Goal: Transaction & Acquisition: Purchase product/service

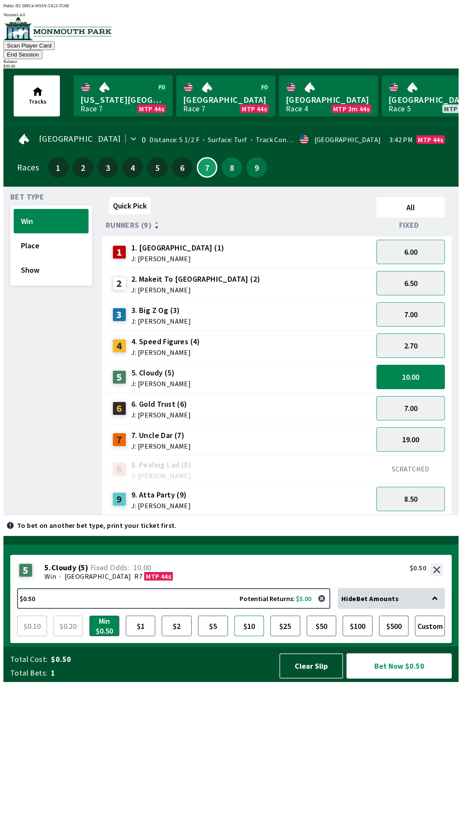
click at [249, 636] on button "$10" at bounding box center [250, 625] width 30 height 21
click at [246, 636] on button "$10" at bounding box center [250, 625] width 30 height 21
click at [217, 636] on button "$5" at bounding box center [213, 625] width 30 height 21
click at [426, 678] on button "Bet Now $5.00" at bounding box center [399, 665] width 105 height 25
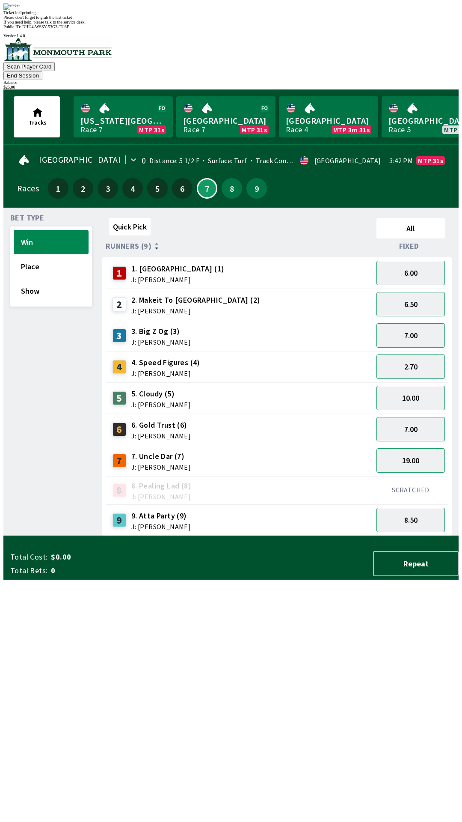
click at [311, 536] on div "Quick Pick All Runners (9) Fixed 1 1. Vamos Viejo (1) J: [PERSON_NAME] 6.00 2 2…" at bounding box center [280, 374] width 357 height 321
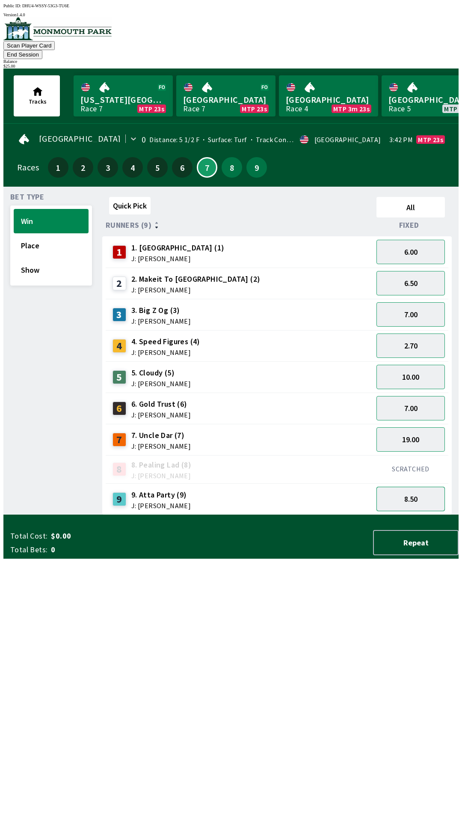
click at [436, 488] on button "8.50" at bounding box center [411, 499] width 68 height 24
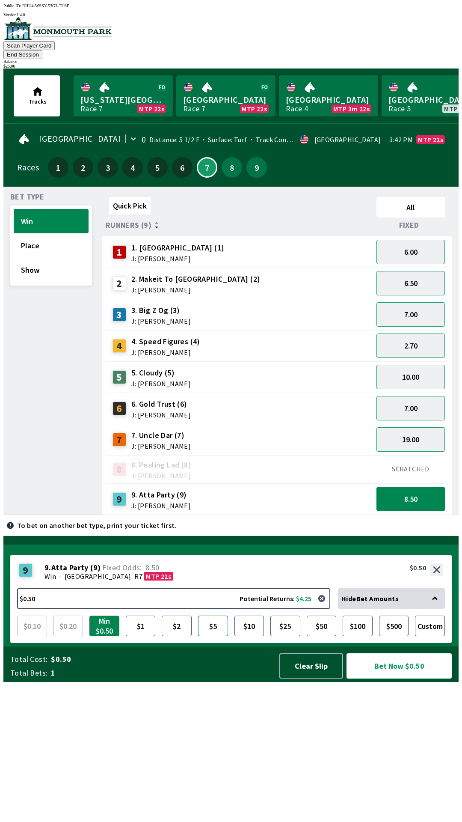
click at [211, 636] on button "$5" at bounding box center [213, 625] width 30 height 21
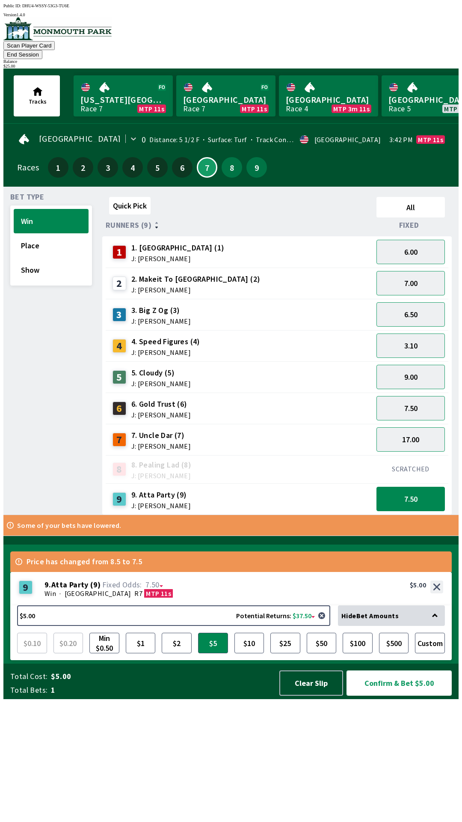
click at [429, 695] on button "Confirm & Bet $5.00" at bounding box center [399, 682] width 105 height 25
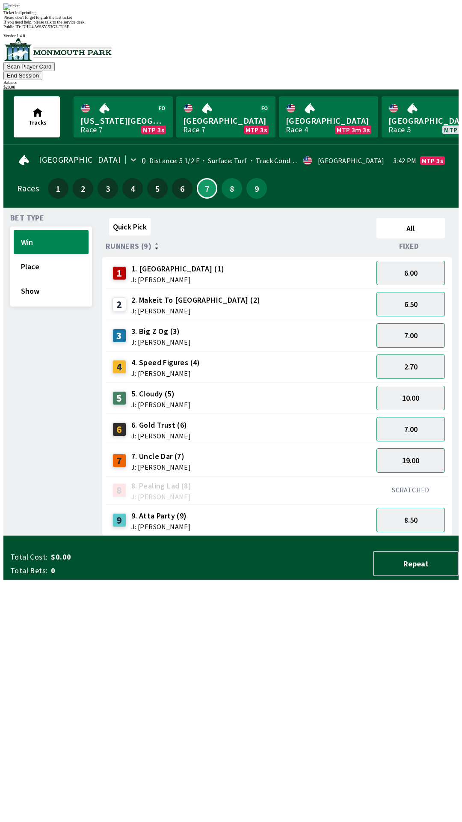
click at [297, 536] on div "Quick Pick All Runners (9) Fixed 1 1. Vamos Viejo (1) J: [PERSON_NAME] 6.00 2 2…" at bounding box center [280, 374] width 357 height 321
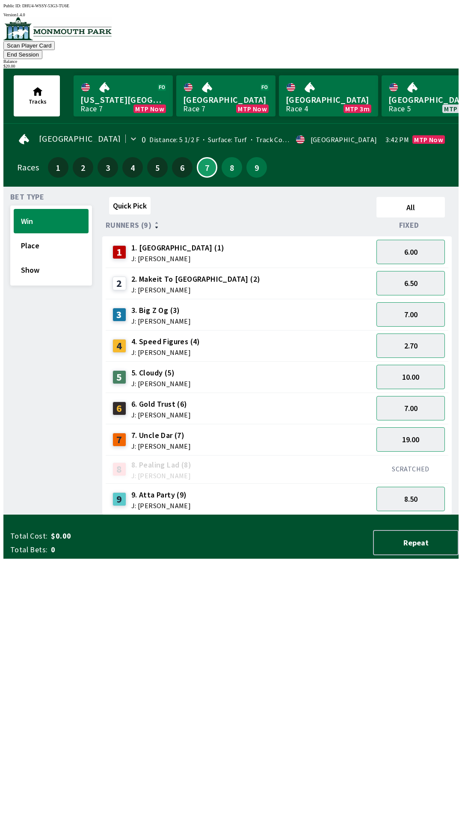
click at [42, 50] on button "End Session" at bounding box center [22, 54] width 39 height 9
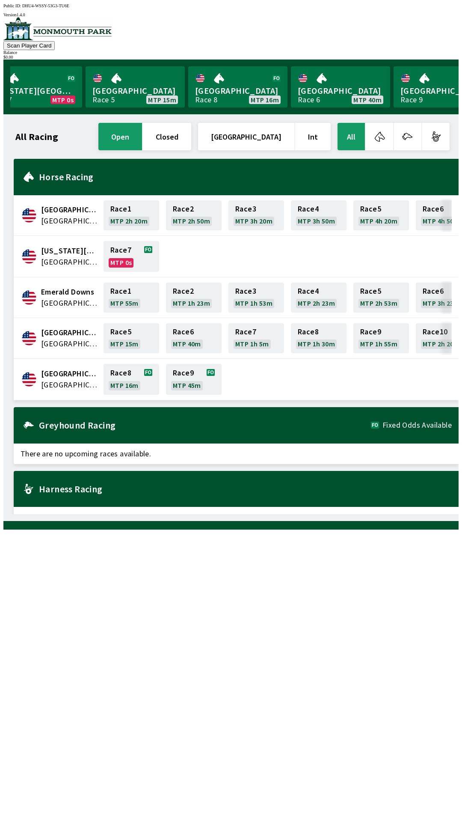
scroll to position [0, 32]
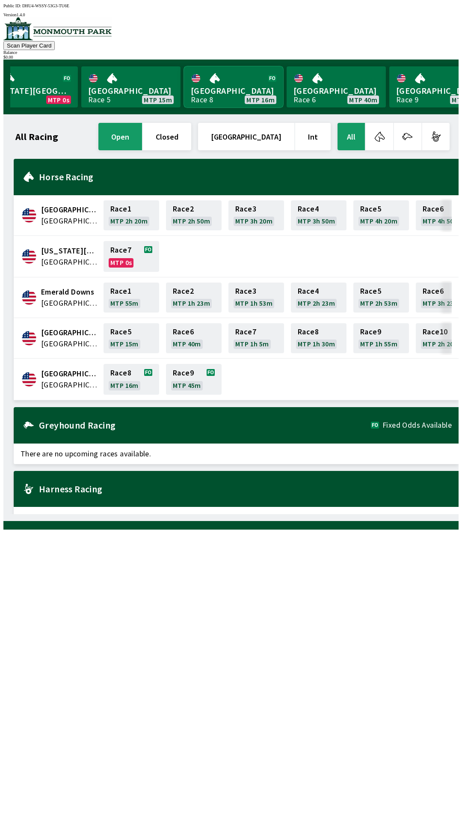
click at [226, 78] on link "[GEOGRAPHIC_DATA] Race 8 MTP 16m" at bounding box center [233, 86] width 99 height 41
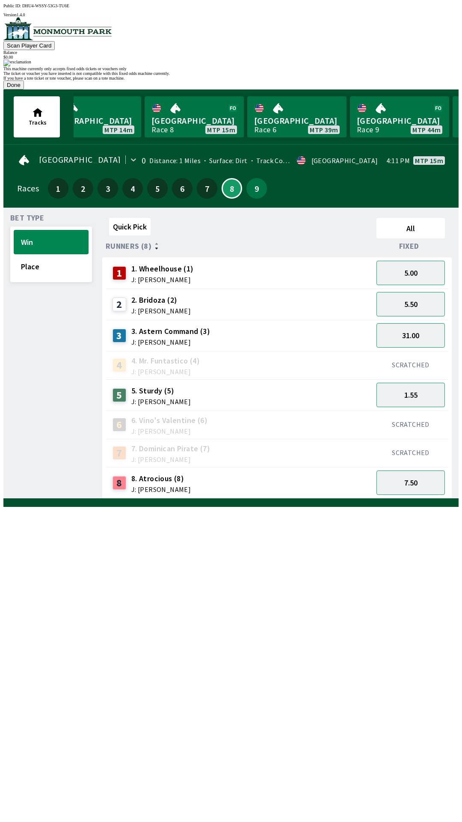
click at [24, 89] on button "Done" at bounding box center [13, 84] width 21 height 9
